Goal: Transaction & Acquisition: Purchase product/service

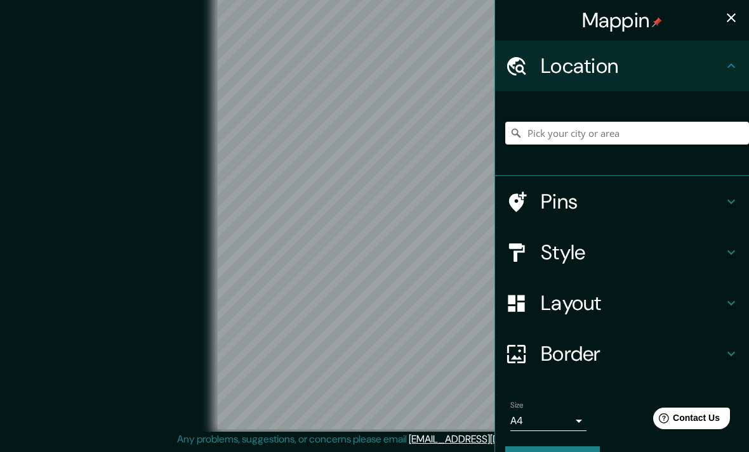
click at [683, 245] on h4 "Style" at bounding box center [631, 252] width 183 height 25
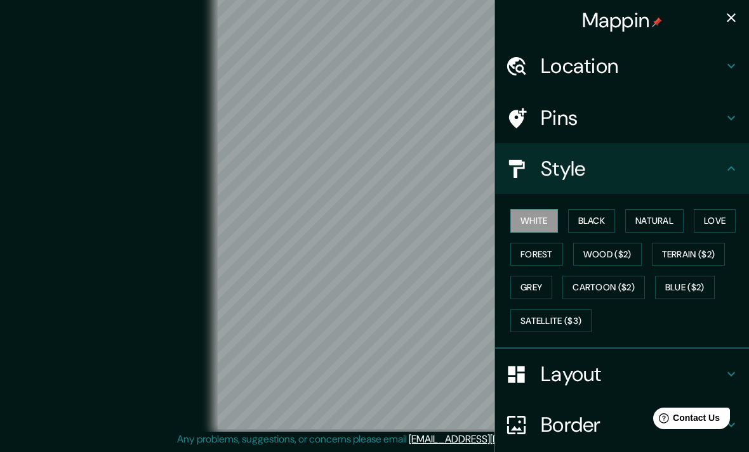
click at [676, 217] on button "Natural" at bounding box center [654, 220] width 58 height 23
click at [700, 62] on h4 "Location" at bounding box center [631, 65] width 183 height 25
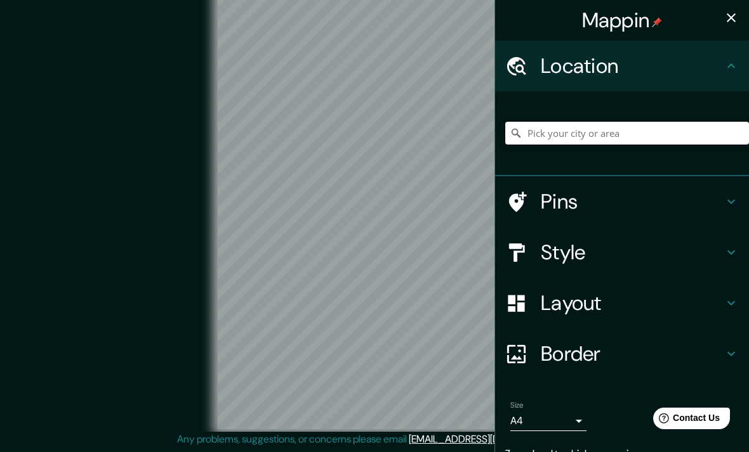
click at [655, 124] on input "Pick your city or area" at bounding box center [627, 133] width 244 height 23
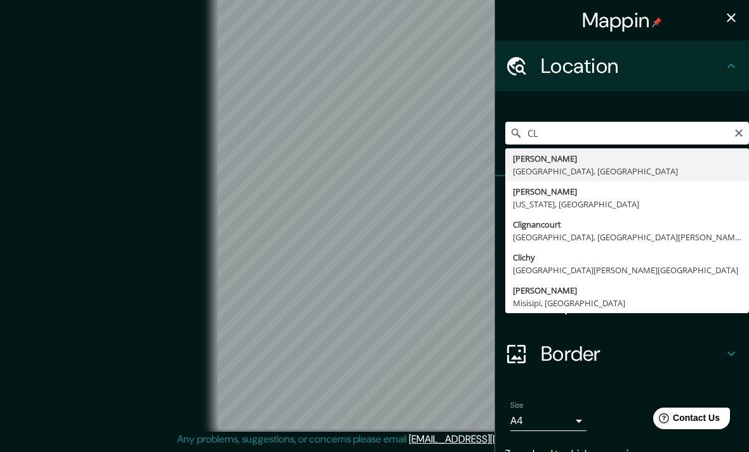
type input "C"
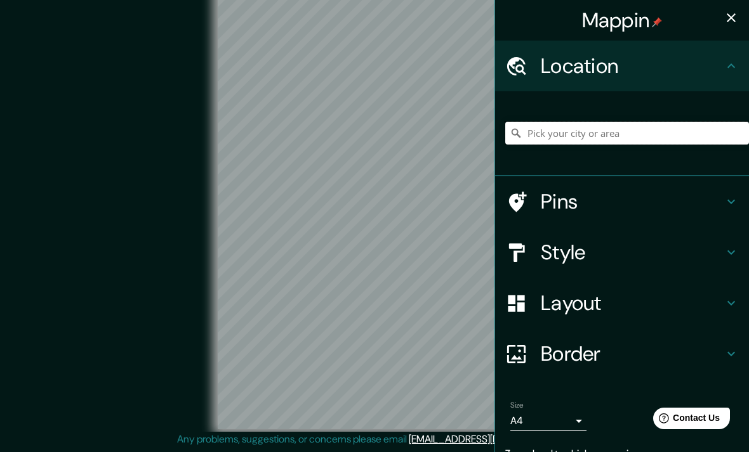
type input "X"
type input "V"
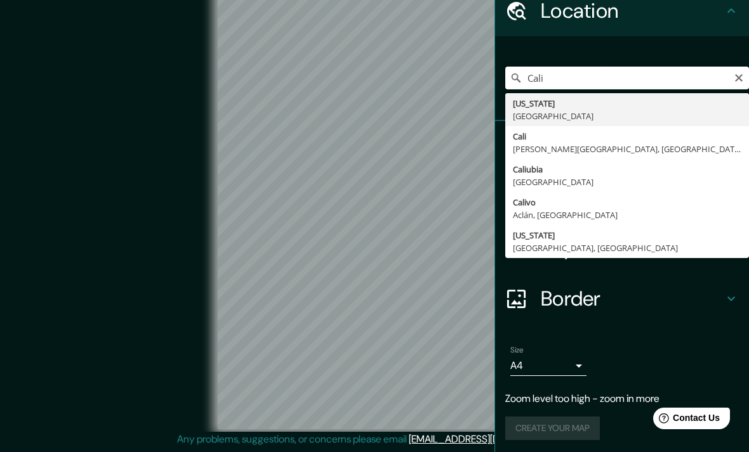
scroll to position [55, 0]
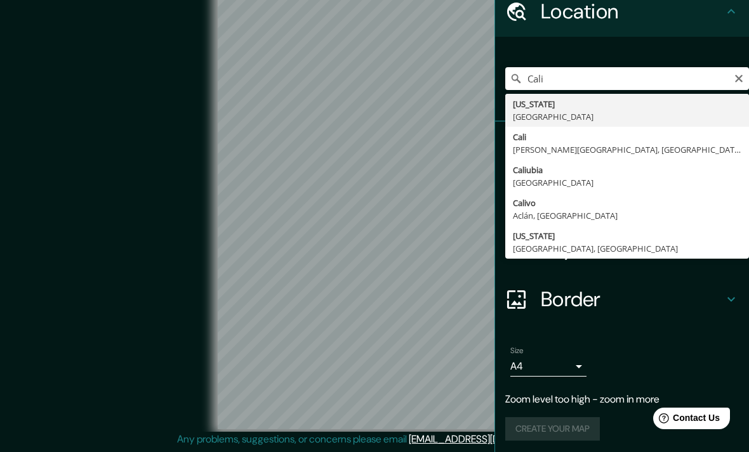
type input "Cali, Valle del Cauca, Colombia"
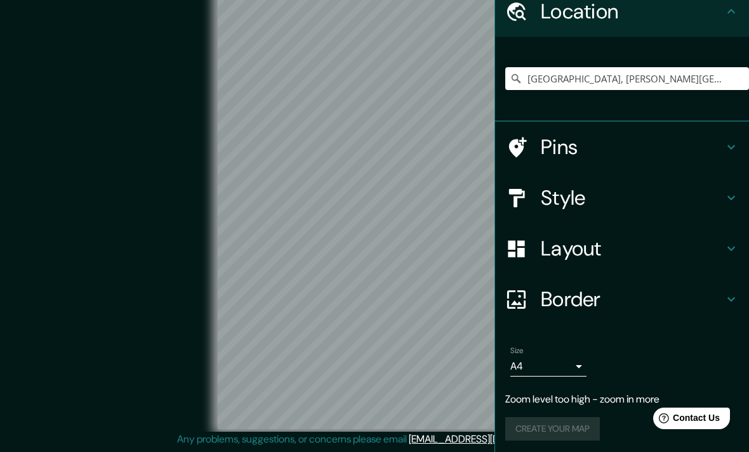
click at [165, 101] on div "© Mapbox © OpenStreetMap Improve this map" at bounding box center [374, 207] width 674 height 407
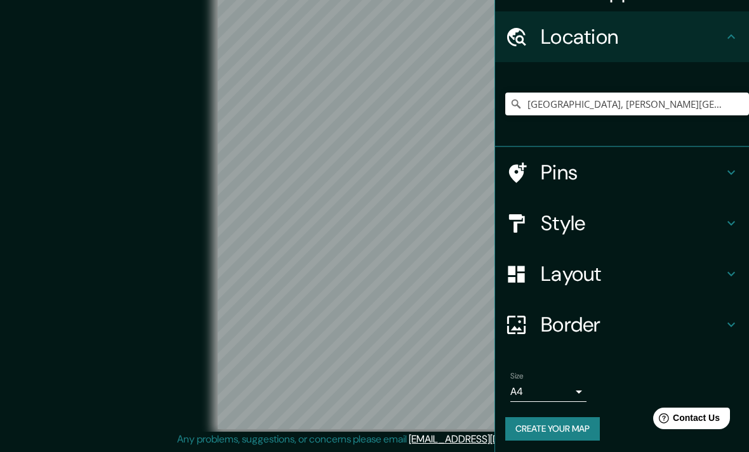
scroll to position [29, 0]
